Goal: Navigation & Orientation: Find specific page/section

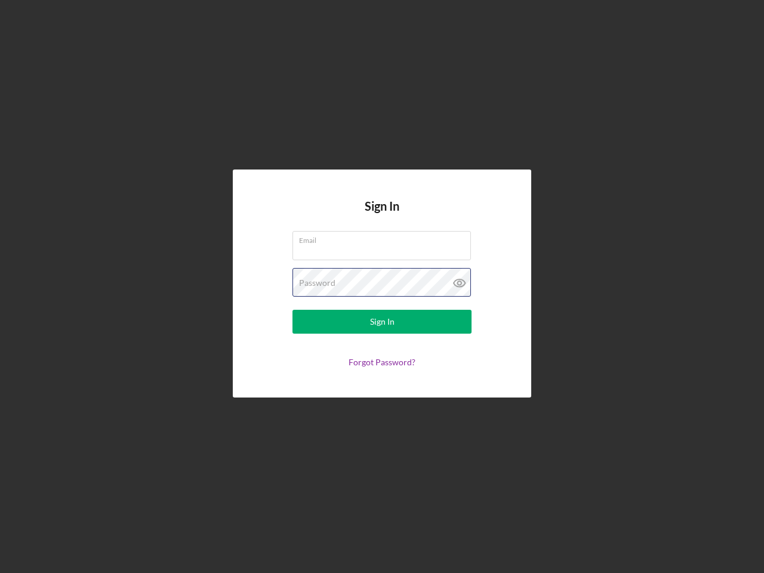
click at [382, 287] on div "Password" at bounding box center [382, 283] width 179 height 30
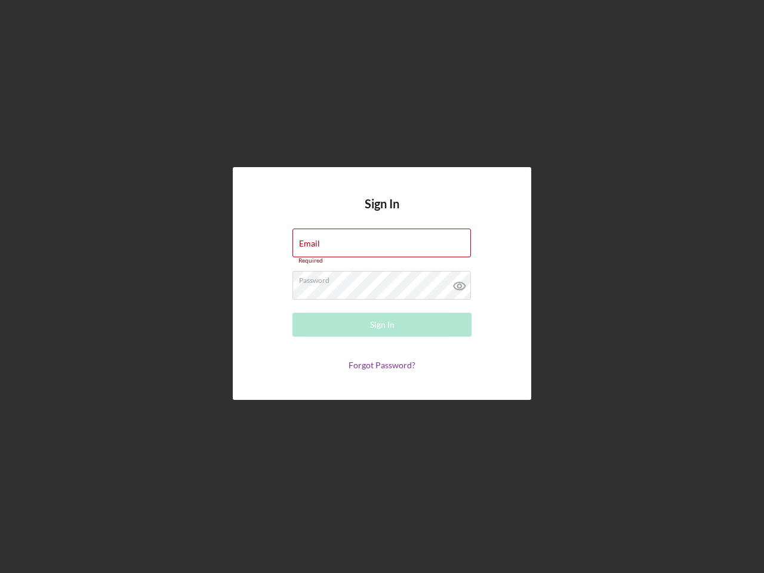
click at [460, 283] on icon at bounding box center [460, 286] width 30 height 30
